Goal: Communication & Community: Connect with others

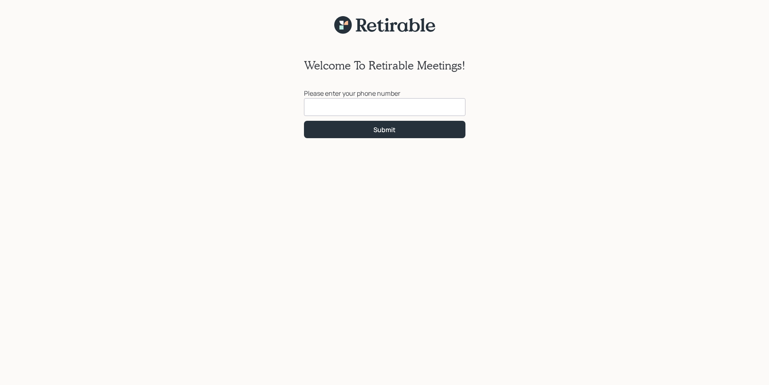
click at [355, 105] on input at bounding box center [384, 107] width 161 height 18
type input "[PHONE_NUMBER]"
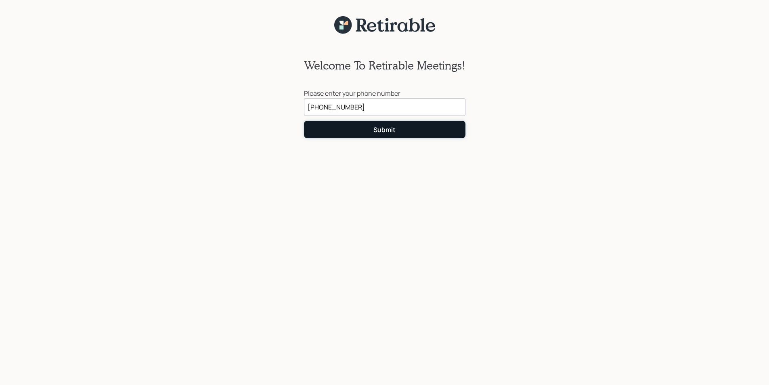
click at [390, 128] on div "Submit" at bounding box center [384, 129] width 22 height 9
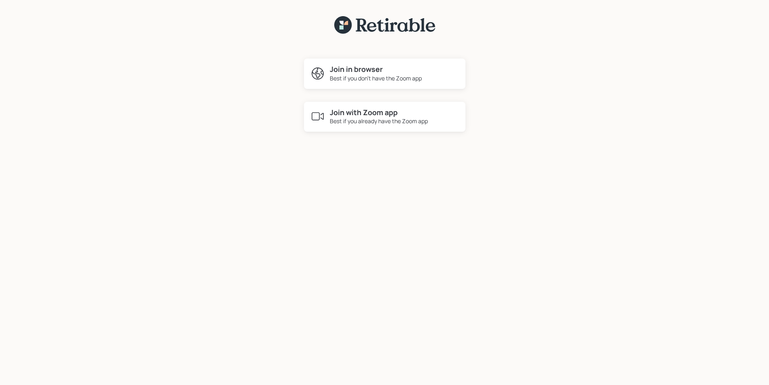
click at [377, 112] on h4 "Join with Zoom app" at bounding box center [379, 112] width 98 height 9
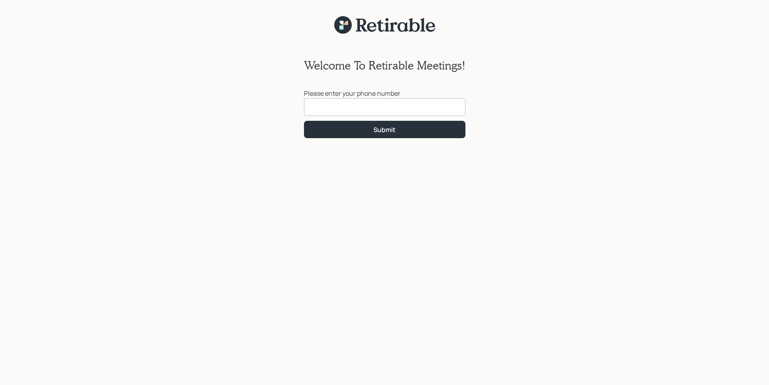
click at [323, 109] on input at bounding box center [384, 107] width 161 height 18
type input "[PHONE_NUMBER]"
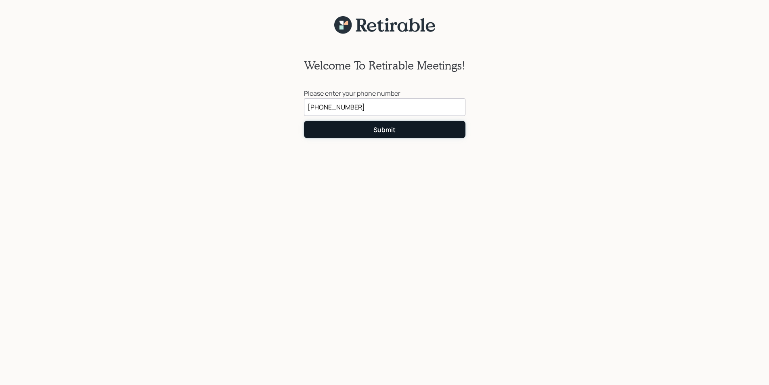
click at [380, 130] on div "Submit" at bounding box center [384, 129] width 22 height 9
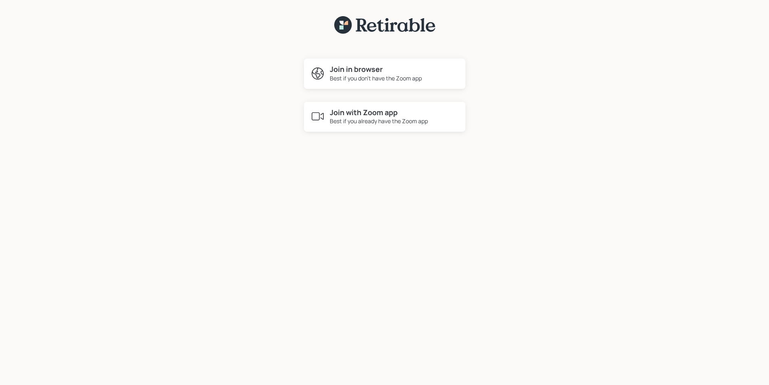
click at [358, 74] on div "Best if you don't have the Zoom app" at bounding box center [376, 78] width 92 height 8
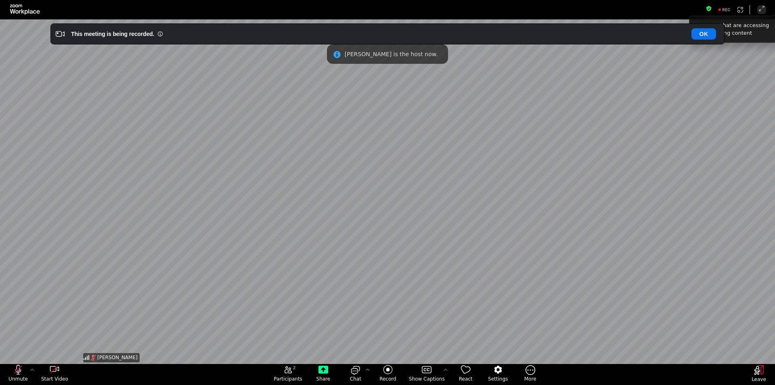
click at [313, 130] on div "[PERSON_NAME]" at bounding box center [388, 191] width 612 height 344
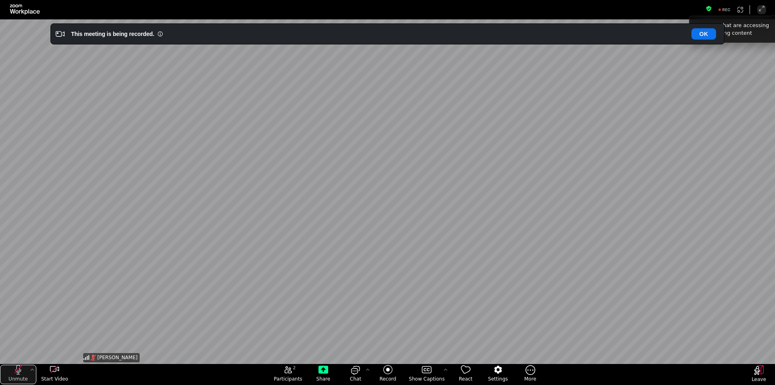
click at [18, 366] on icon "unmute my microphone" at bounding box center [18, 370] width 10 height 10
click at [54, 367] on icon "start my video" at bounding box center [55, 370] width 10 height 10
click at [54, 368] on icon "start my video" at bounding box center [55, 370] width 10 height 10
click at [48, 367] on div "start my video" at bounding box center [54, 370] width 36 height 10
click at [699, 31] on button "OK" at bounding box center [703, 33] width 25 height 11
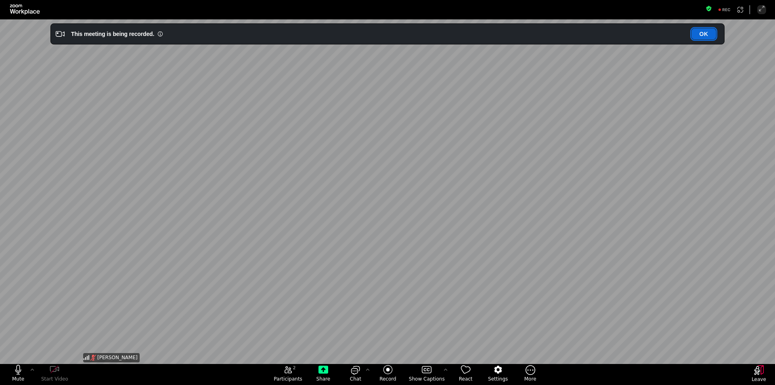
click at [700, 33] on button "OK" at bounding box center [703, 33] width 25 height 11
click at [703, 36] on button "OK" at bounding box center [703, 33] width 25 height 11
click at [287, 373] on icon "open the participants list pane,[2] particpants" at bounding box center [288, 370] width 10 height 10
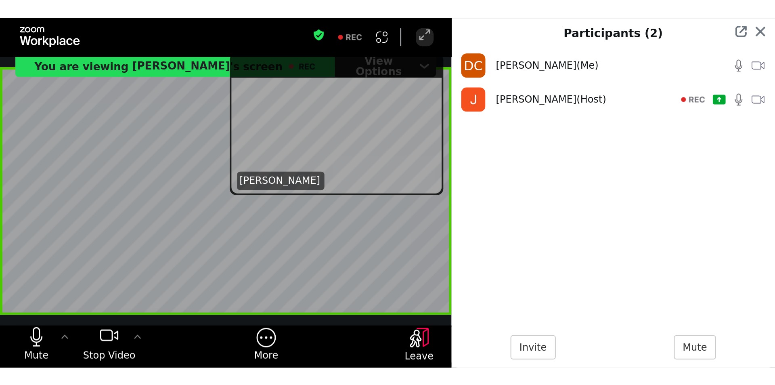
scroll to position [344, 155]
